Goal: Task Accomplishment & Management: Use online tool/utility

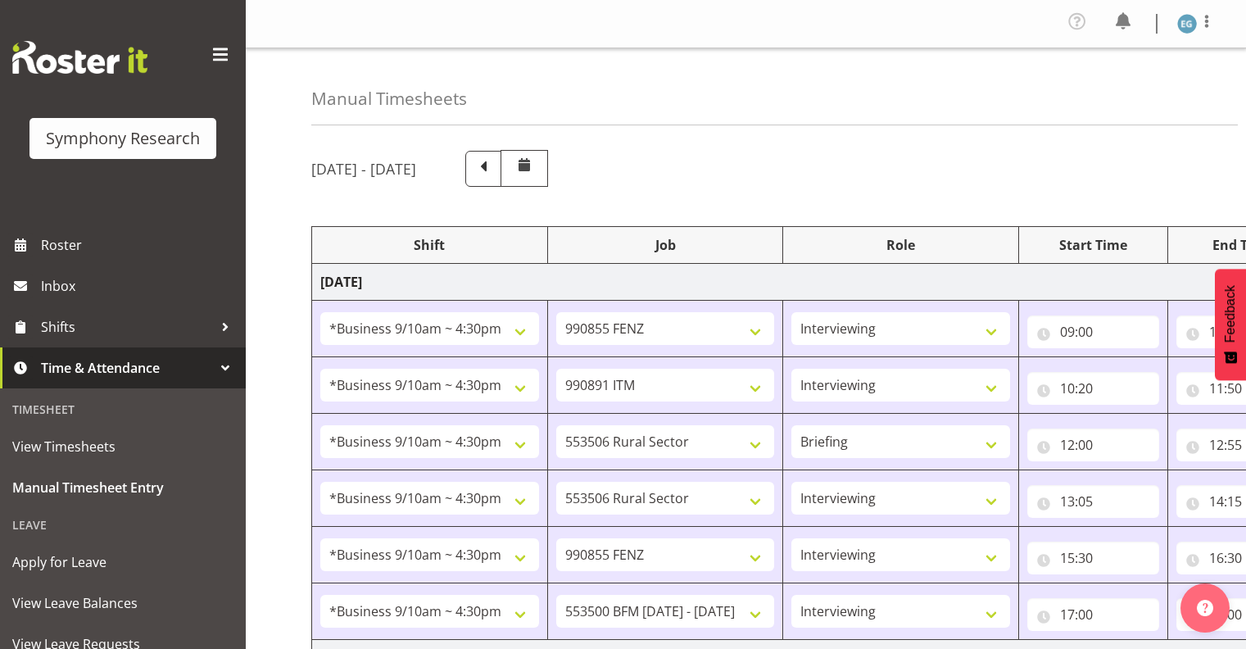
select select "26078"
select select "9636"
select select "26078"
select select "10549"
select select "26078"
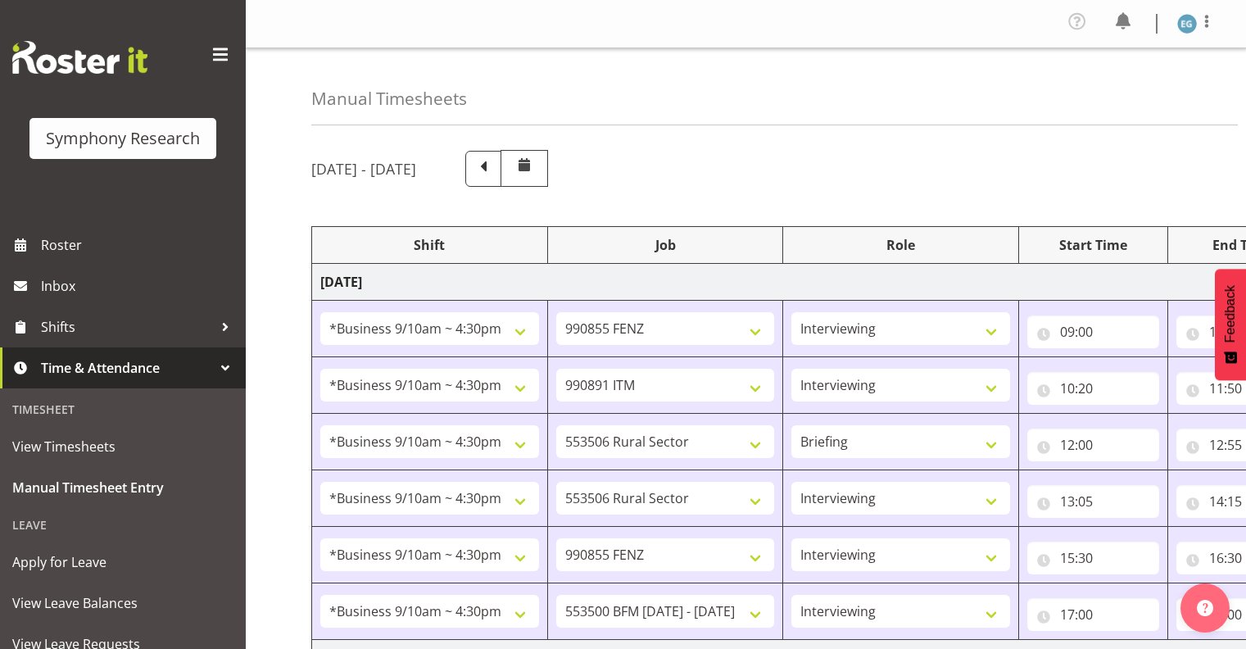
select select "10587"
select select "297"
select select "26078"
select select "10587"
select select "26078"
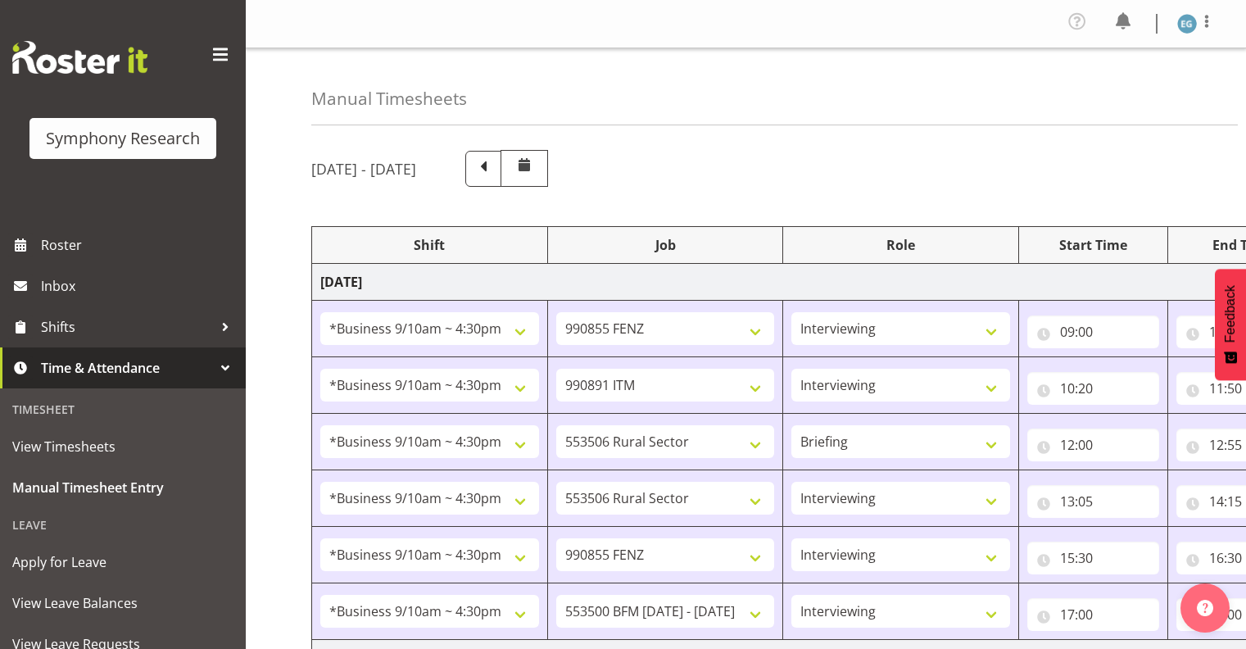
select select "9636"
select select "26078"
select select "10242"
select select "26078"
select select "10587"
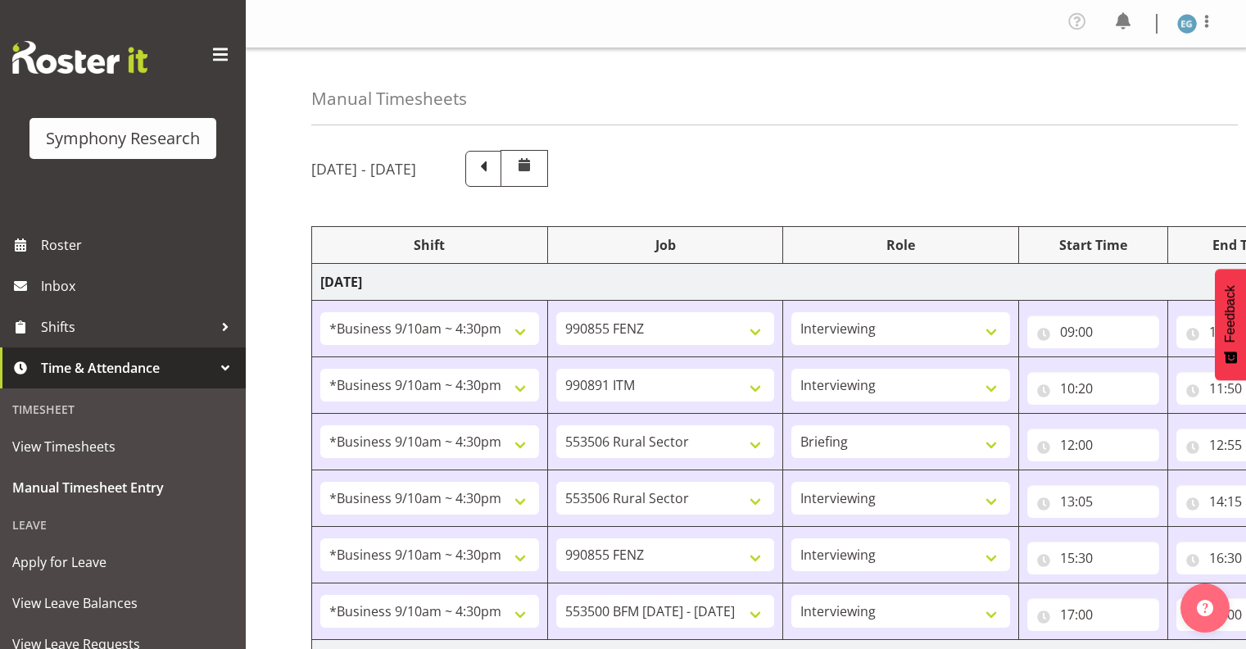
select select "26078"
select select "10587"
select select "48116"
select select "10242"
select select "26078"
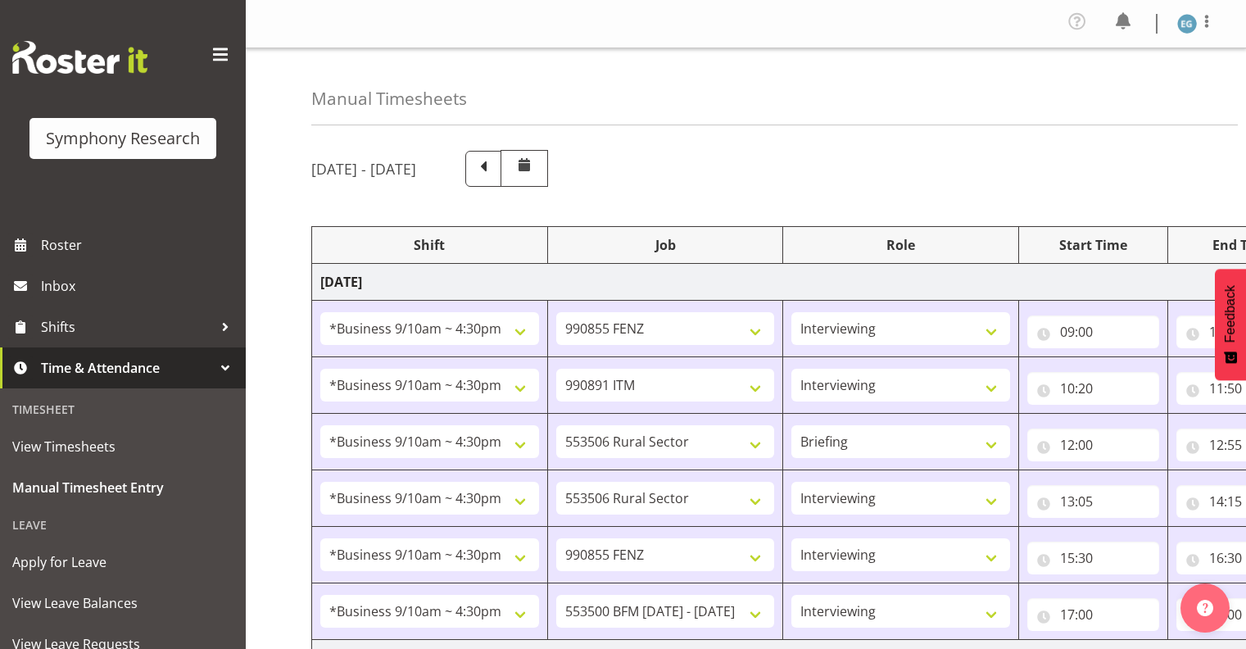
select select "10587"
select select "48116"
select select "10242"
select select "26078"
select select "10587"
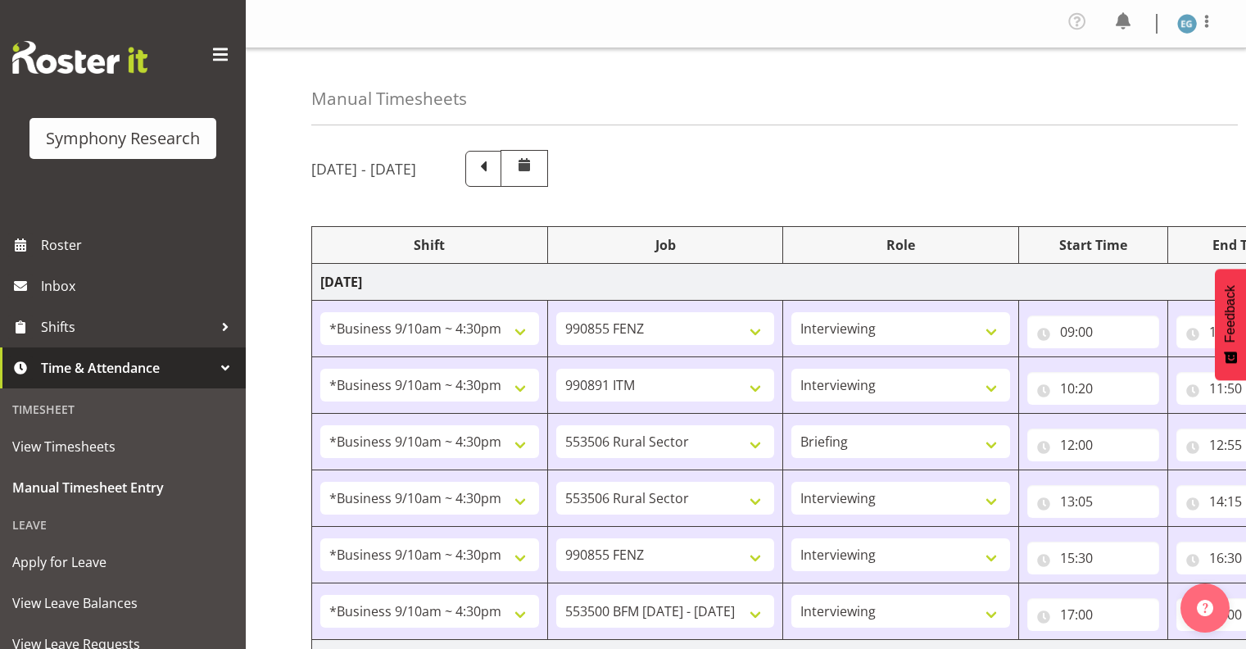
select select "48116"
select select "10242"
select select "26078"
select select "9636"
select select "26078"
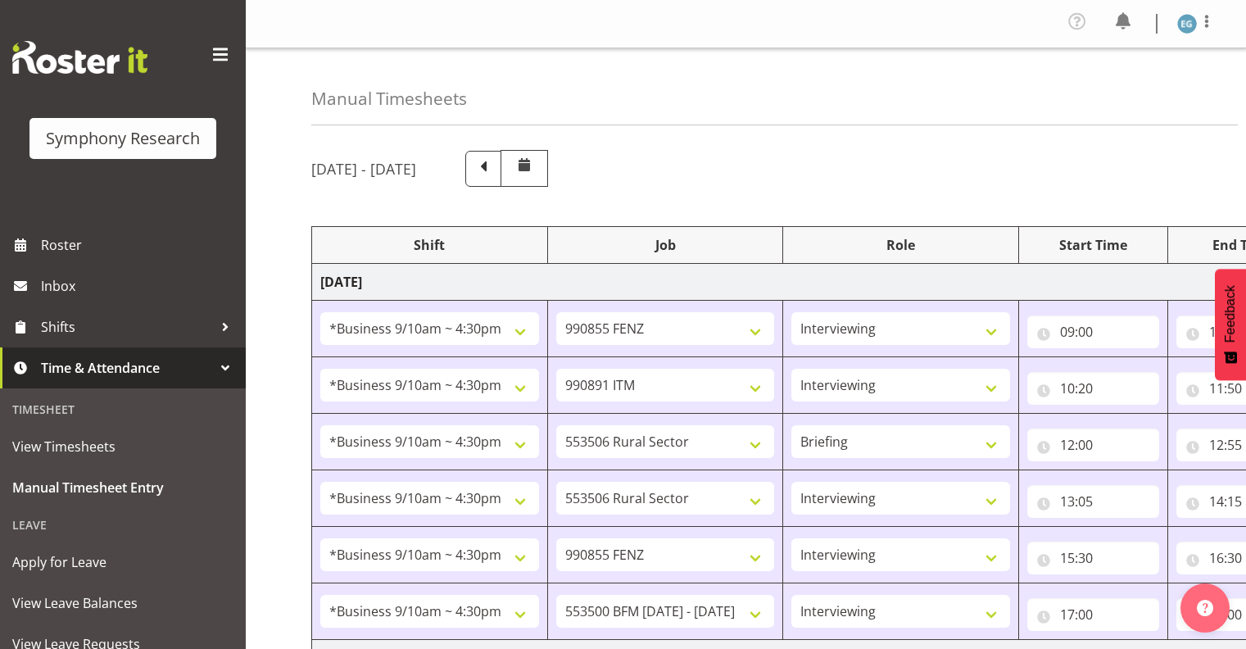
select select "9636"
select select "48116"
select select "9636"
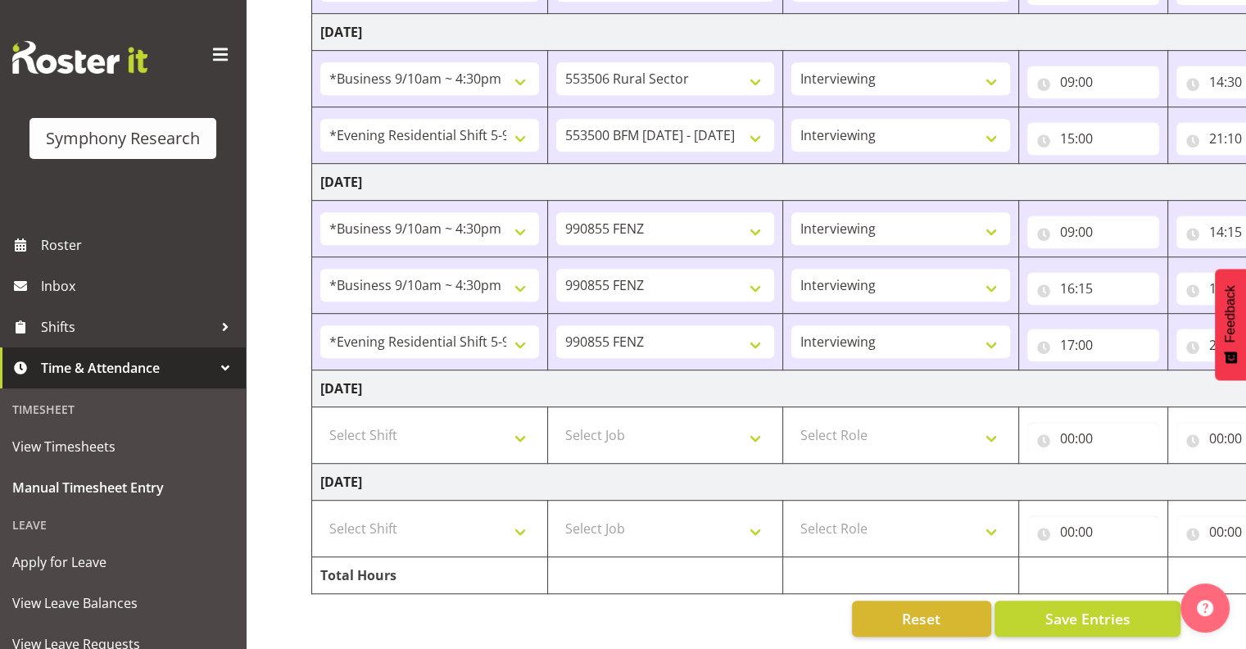
scroll to position [0, 200]
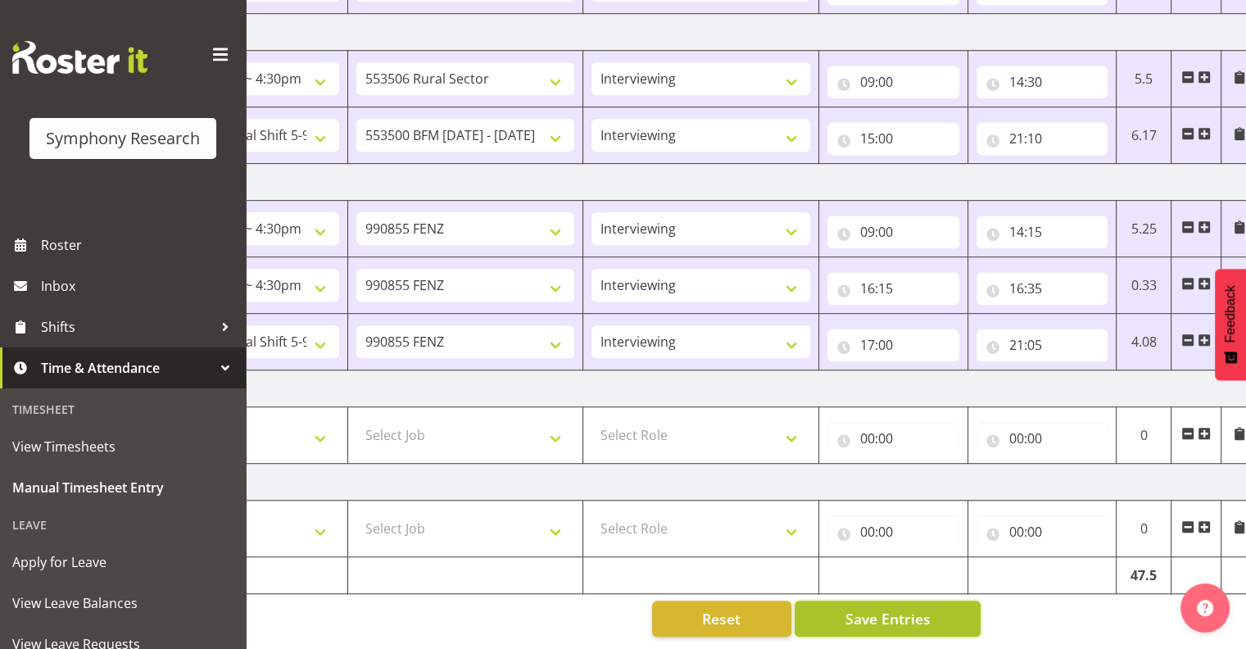
click at [885, 608] on span "Save Entries" at bounding box center [887, 618] width 85 height 21
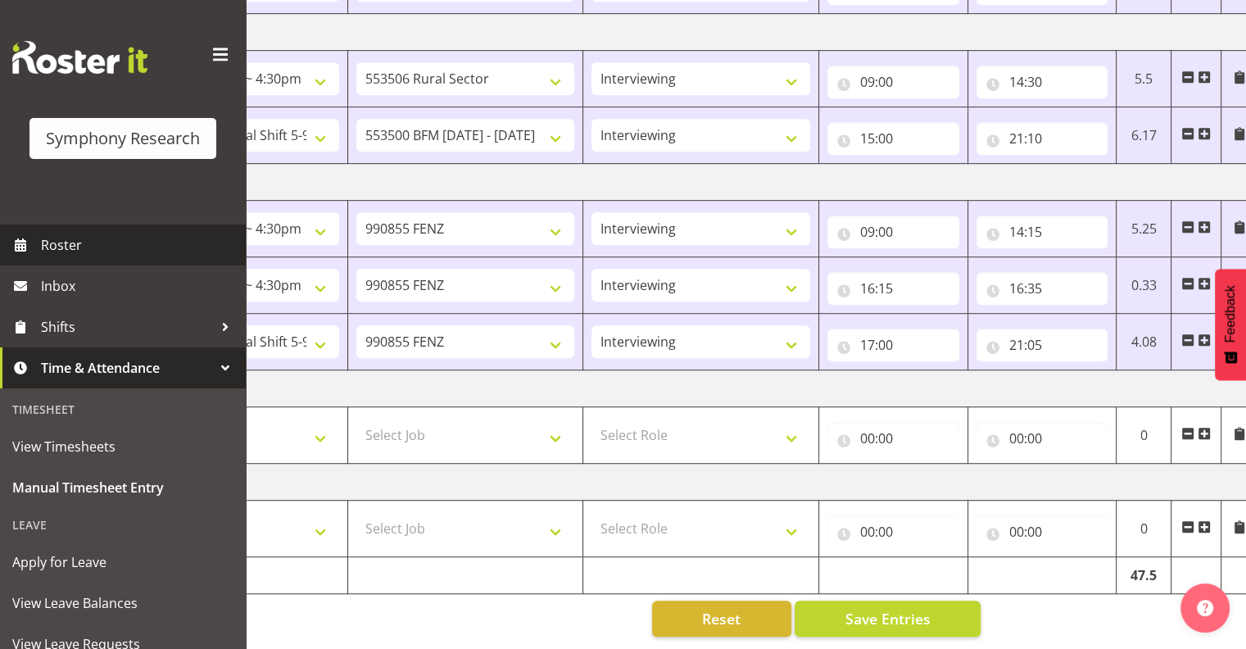
click at [62, 242] on span "Roster" at bounding box center [139, 245] width 197 height 25
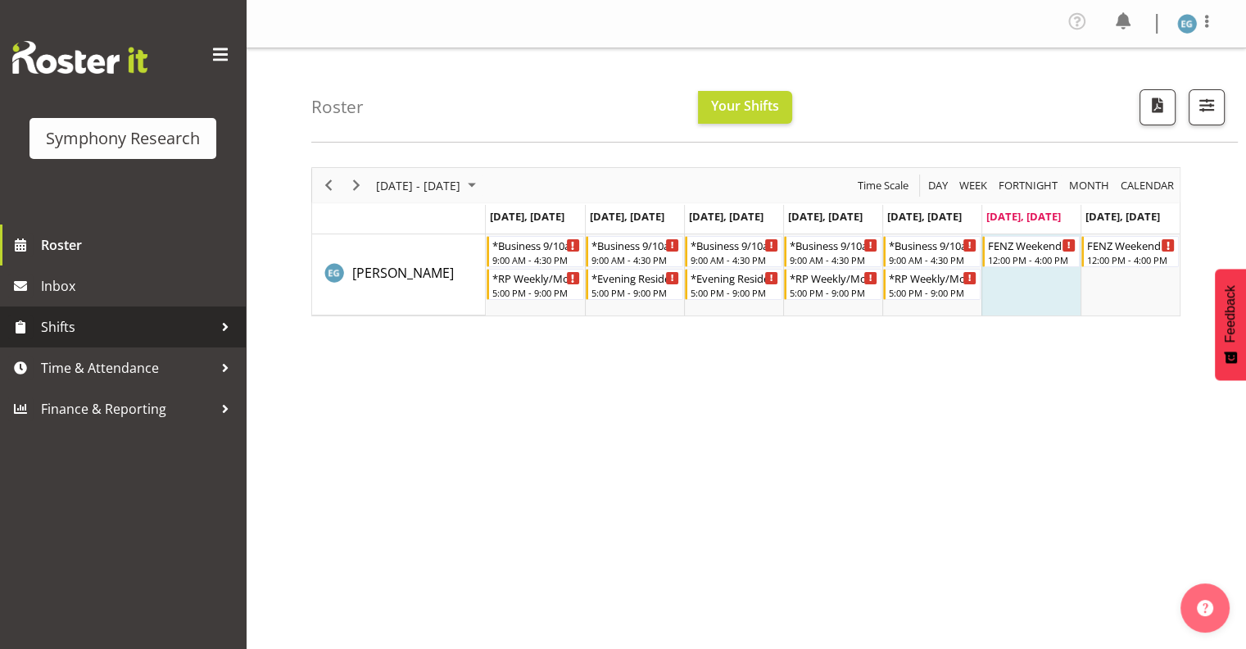
click at [59, 324] on span "Shifts" at bounding box center [127, 327] width 172 height 25
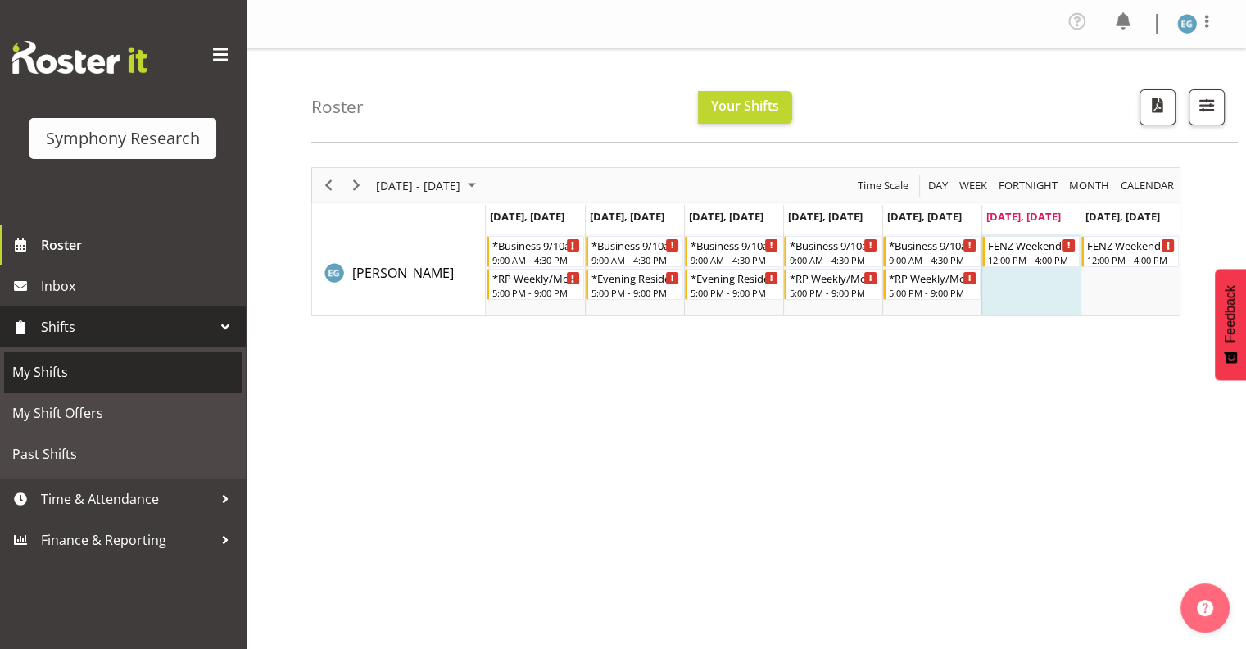
click at [51, 368] on span "My Shifts" at bounding box center [122, 372] width 221 height 25
